Goal: Task Accomplishment & Management: Use online tool/utility

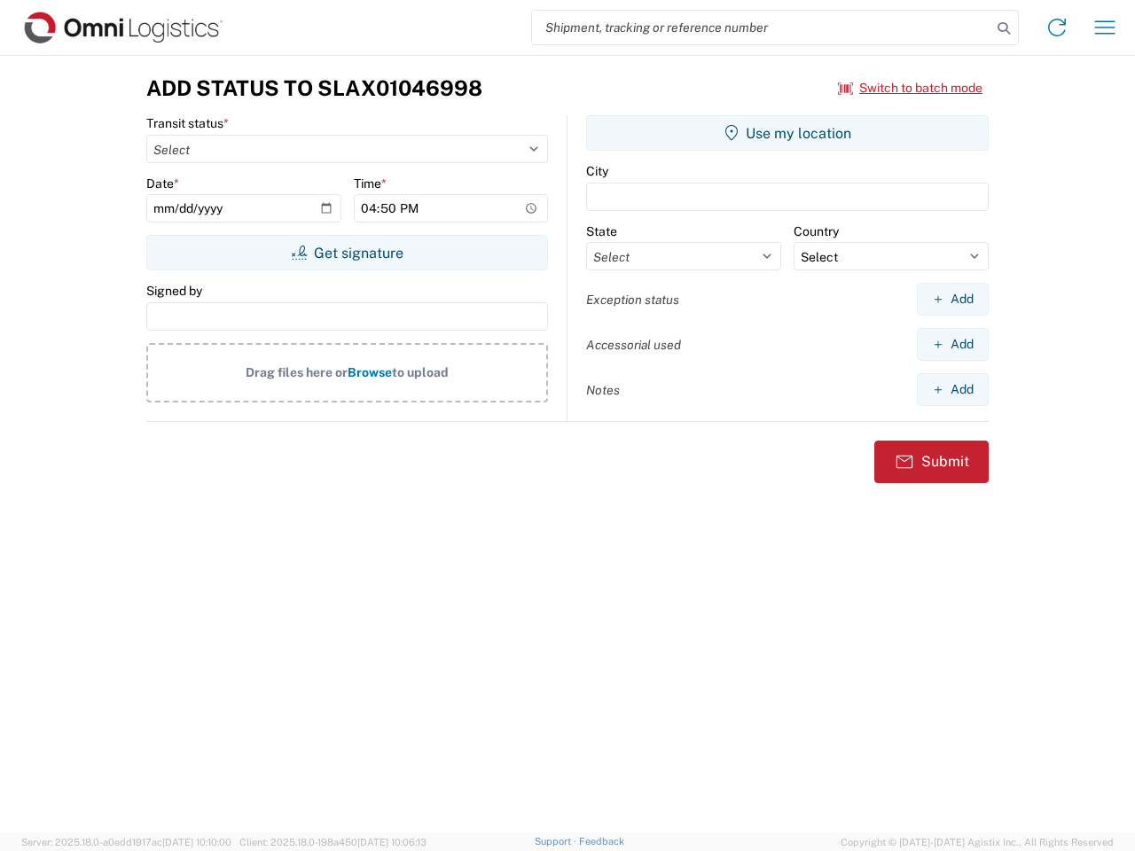
click at [761, 27] on input "search" at bounding box center [761, 28] width 459 height 34
click at [1003, 28] on icon at bounding box center [1003, 28] width 25 height 25
click at [1057, 27] on icon at bounding box center [1056, 27] width 28 height 28
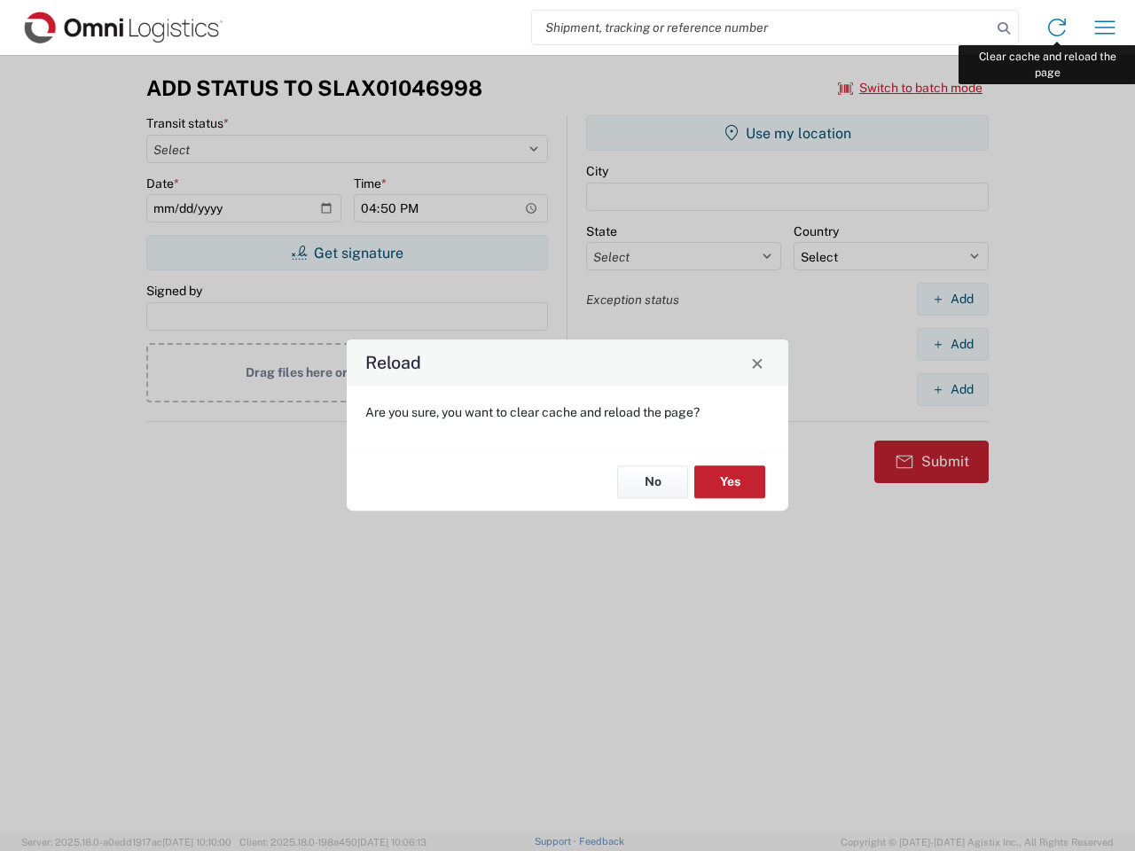
click at [1104, 27] on div "Reload Are you sure, you want to clear cache and reload the page? No Yes" at bounding box center [567, 425] width 1135 height 851
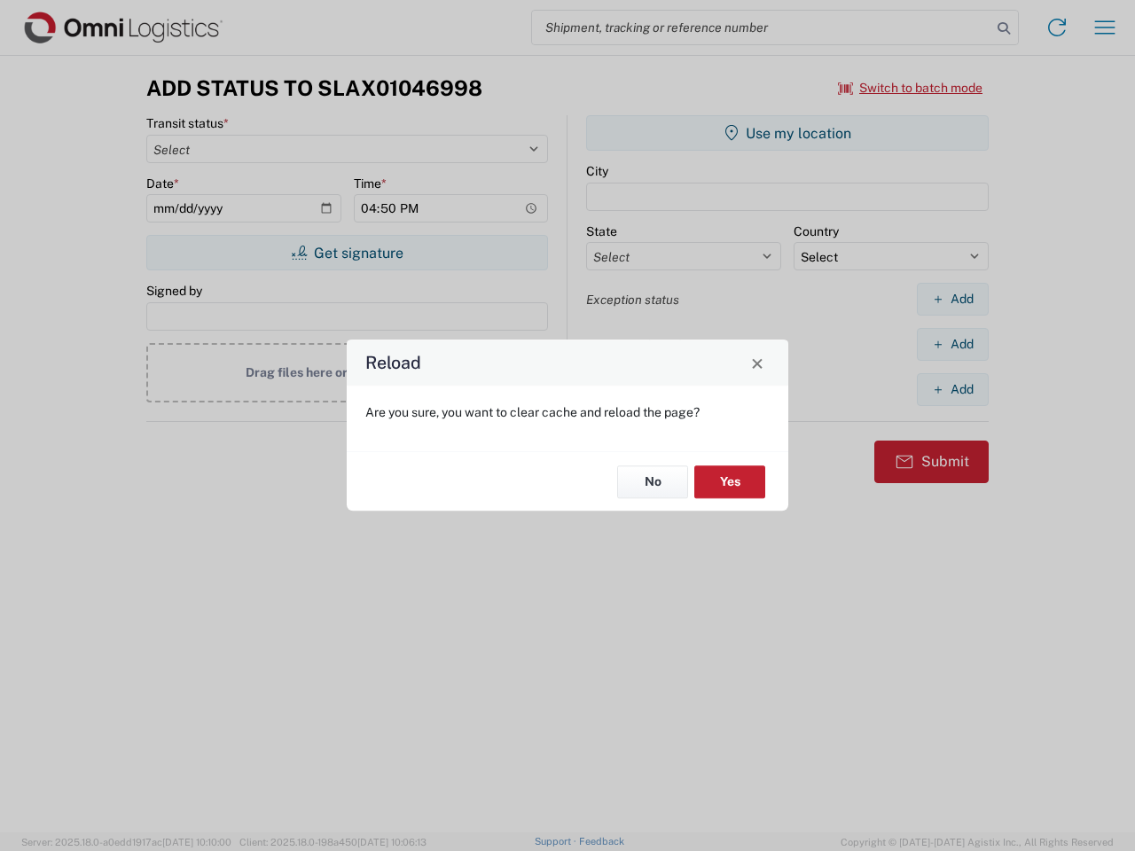
click at [910, 88] on div "Reload Are you sure, you want to clear cache and reload the page? No Yes" at bounding box center [567, 425] width 1135 height 851
click at [347, 253] on div "Reload Are you sure, you want to clear cache and reload the page? No Yes" at bounding box center [567, 425] width 1135 height 851
click at [787, 133] on div "Reload Are you sure, you want to clear cache and reload the page? No Yes" at bounding box center [567, 425] width 1135 height 851
click at [952, 299] on div "Reload Are you sure, you want to clear cache and reload the page? No Yes" at bounding box center [567, 425] width 1135 height 851
click at [952, 344] on div "Reload Are you sure, you want to clear cache and reload the page? No Yes" at bounding box center [567, 425] width 1135 height 851
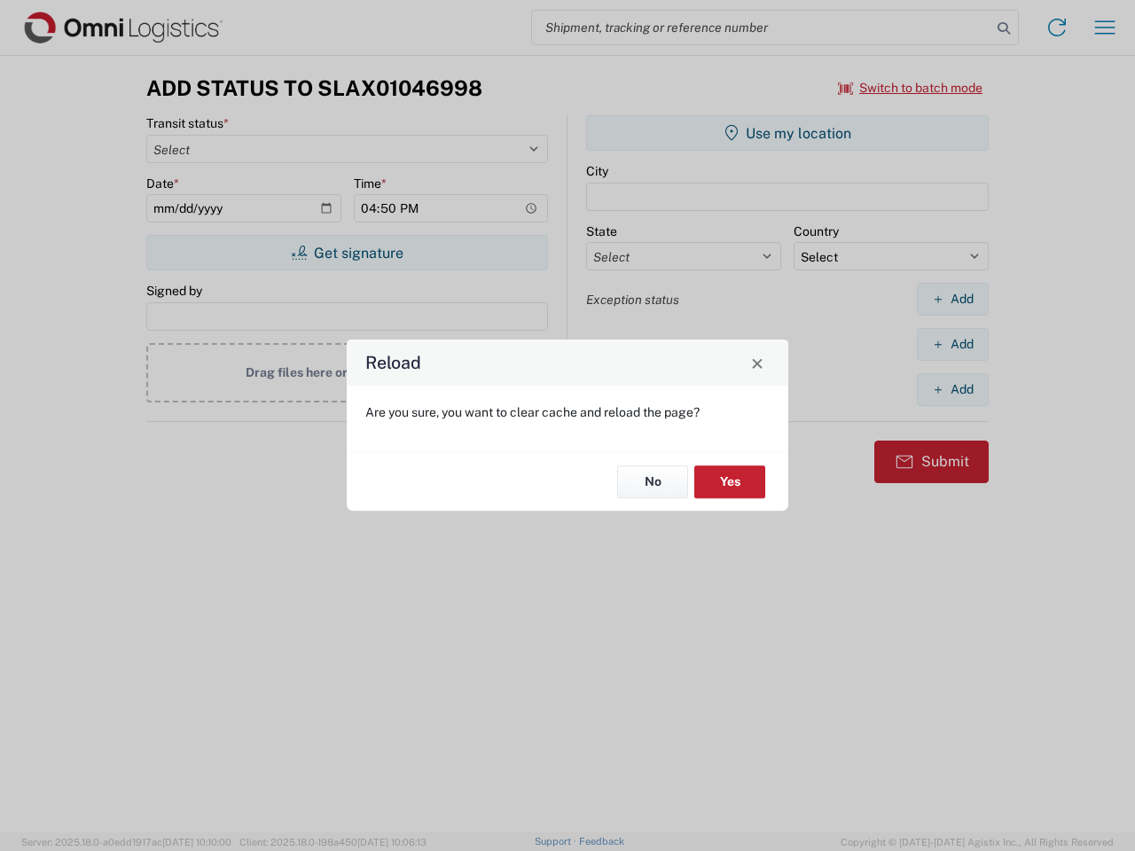
click at [952, 389] on div "Reload Are you sure, you want to clear cache and reload the page? No Yes" at bounding box center [567, 425] width 1135 height 851
